Goal: Task Accomplishment & Management: Manage account settings

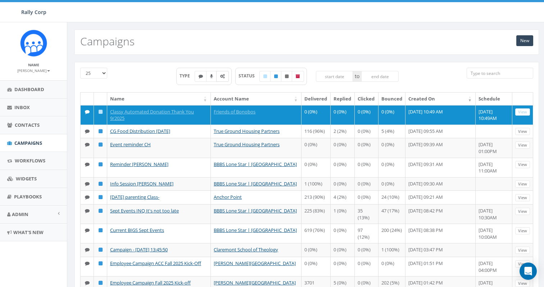
click at [222, 75] on icon at bounding box center [222, 76] width 5 height 4
checkbox input "true"
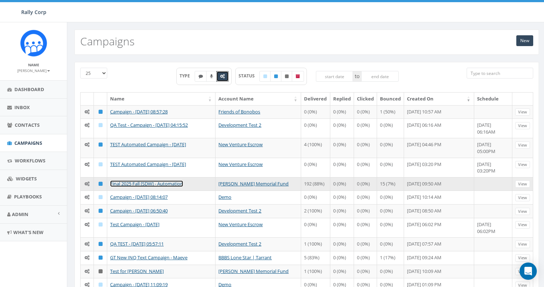
click at [155, 187] on link "Final 2025 Fall [SDW] - Automation" at bounding box center [146, 183] width 73 height 6
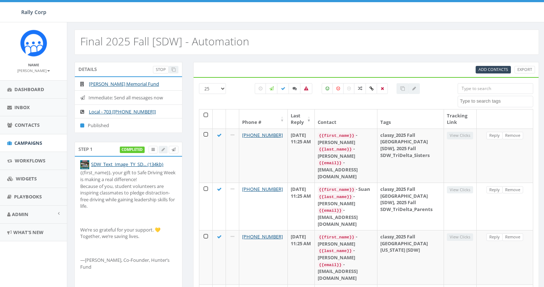
select select
click at [282, 86] on icon at bounding box center [283, 88] width 4 height 4
click at [282, 89] on icon at bounding box center [283, 88] width 4 height 4
checkbox input "false"
click at [153, 151] on icon at bounding box center [152, 150] width 3 height 4
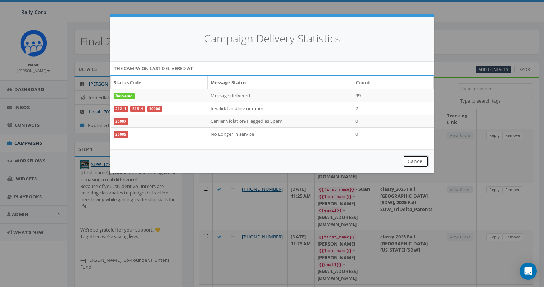
click at [418, 160] on button "Cancel" at bounding box center [416, 161] width 26 height 12
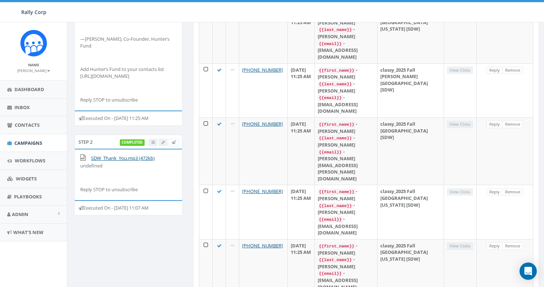
scroll to position [330, 0]
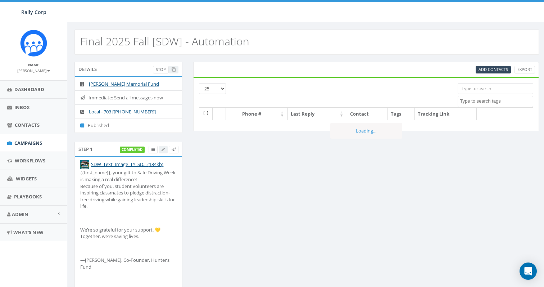
select select
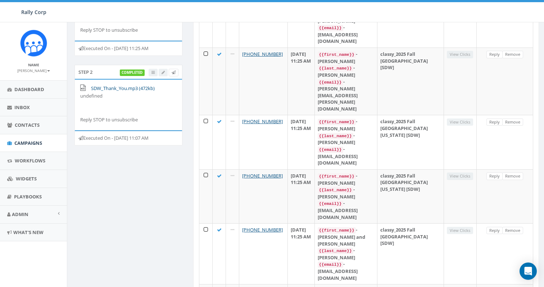
scroll to position [279, 0]
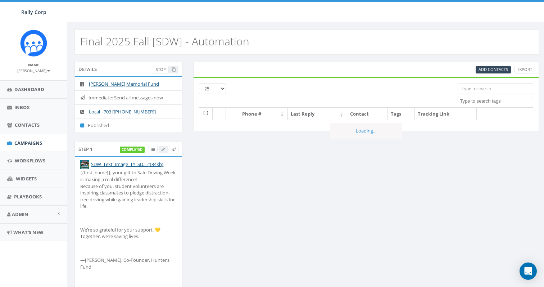
select select
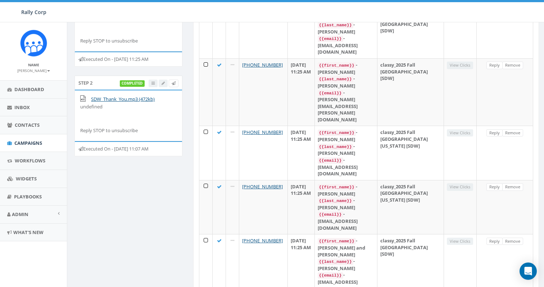
scroll to position [251, 0]
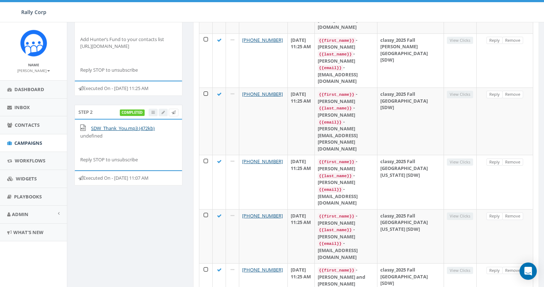
click at [151, 116] on div "completed" at bounding box center [149, 113] width 59 height 8
click at [36, 142] on span "Campaigns" at bounding box center [28, 143] width 28 height 6
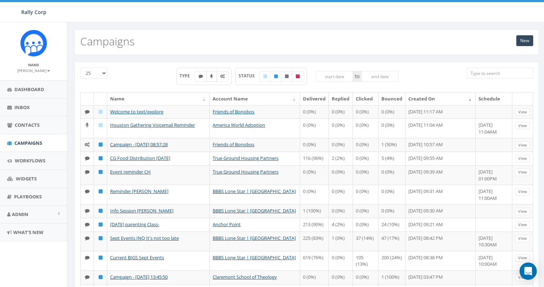
click at [210, 77] on icon at bounding box center [211, 76] width 3 height 4
checkbox input "true"
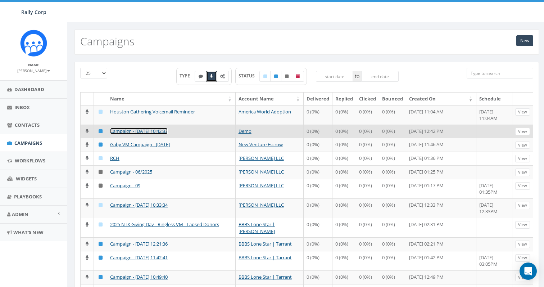
click at [148, 131] on link "Campaign - [DATE] 10:42:33" at bounding box center [139, 131] width 58 height 6
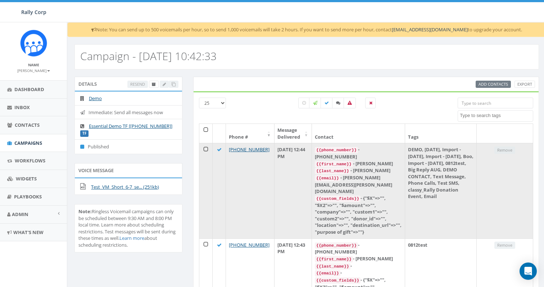
scroll to position [55, 0]
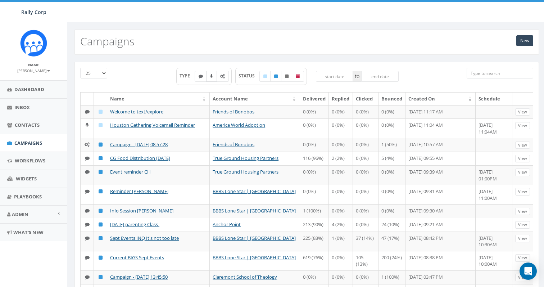
click at [208, 74] on label at bounding box center [211, 76] width 11 height 11
click at [210, 76] on icon at bounding box center [211, 76] width 3 height 4
checkbox input "true"
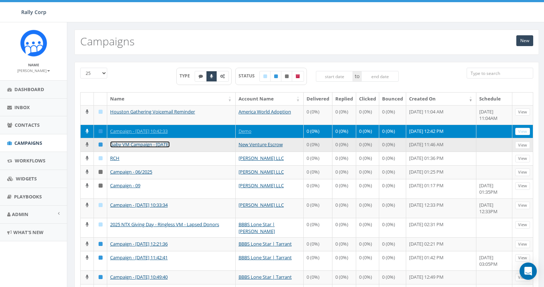
click at [146, 148] on link "Gaby VM Campaign - 09/09/2025" at bounding box center [140, 144] width 60 height 6
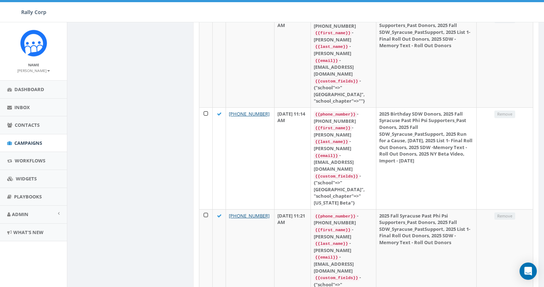
scroll to position [546, 0]
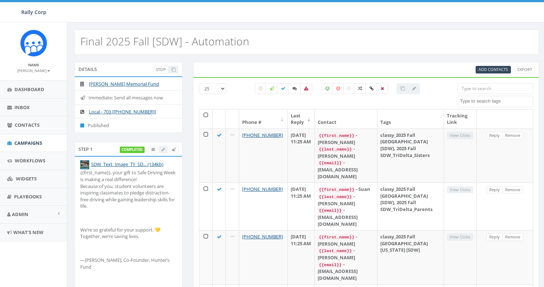
select select
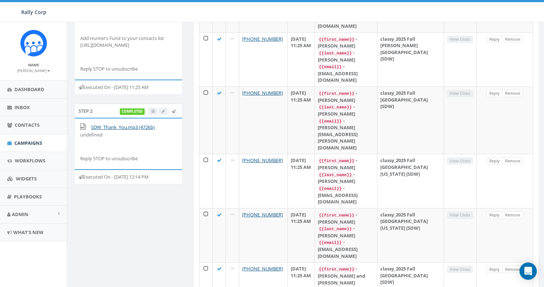
scroll to position [220, 0]
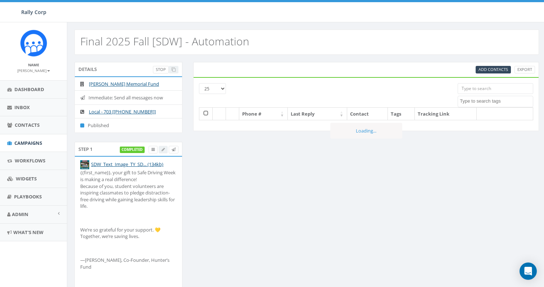
select select
